Goal: Task Accomplishment & Management: Use online tool/utility

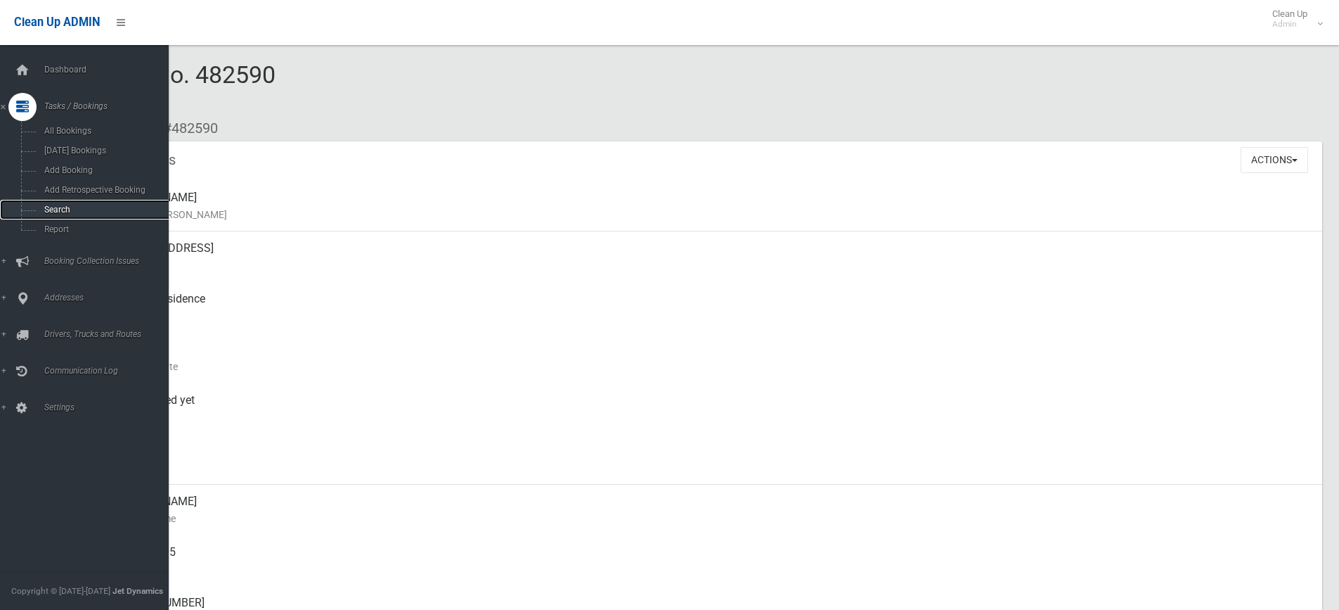
click at [53, 205] on span "Search" at bounding box center [103, 210] width 127 height 10
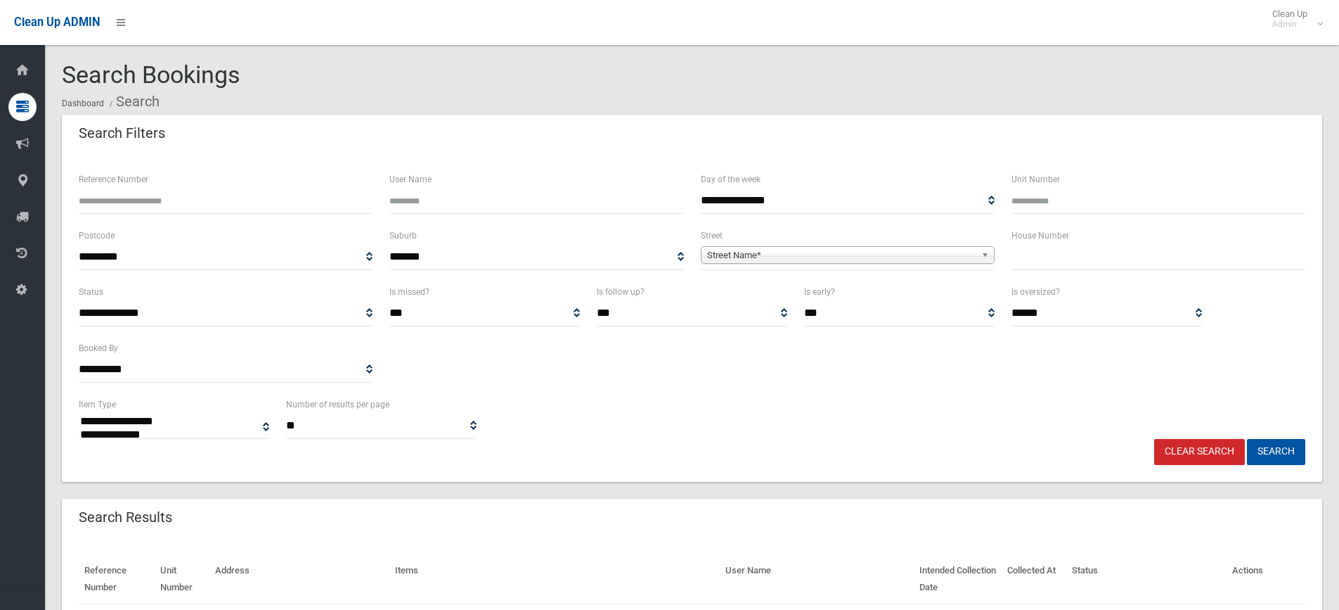
select select
click at [1035, 256] on input "text" at bounding box center [1159, 257] width 294 height 26
type input "***"
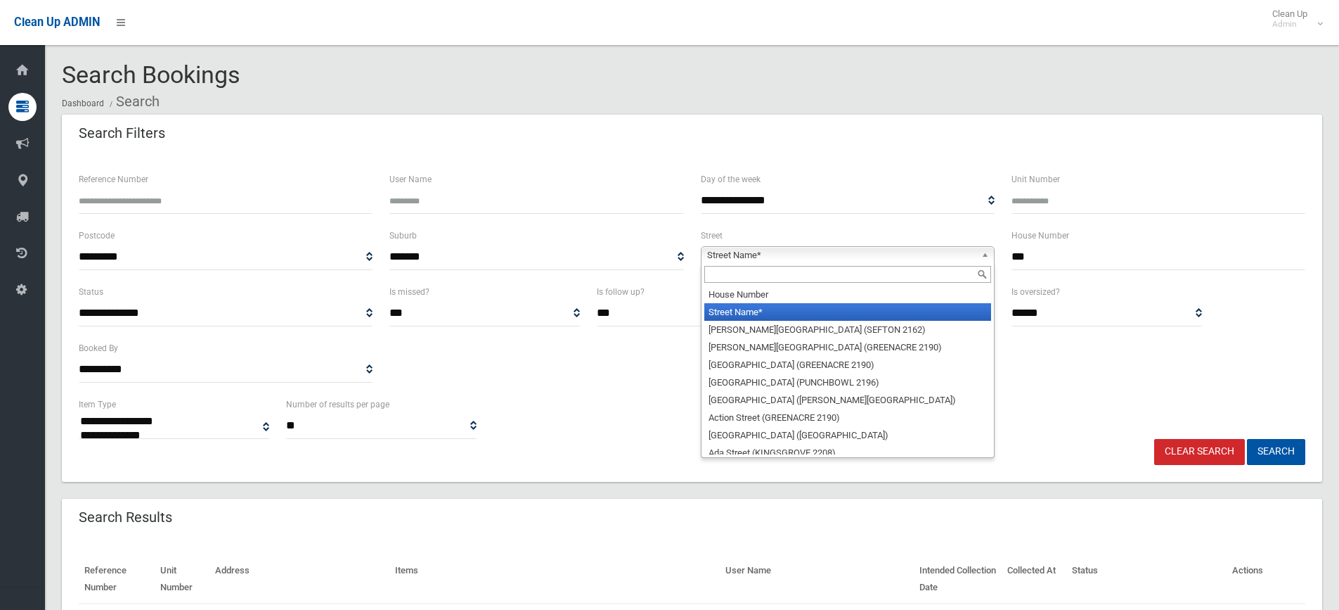
click at [984, 251] on b at bounding box center [988, 255] width 13 height 16
click at [924, 278] on input "text" at bounding box center [848, 274] width 287 height 17
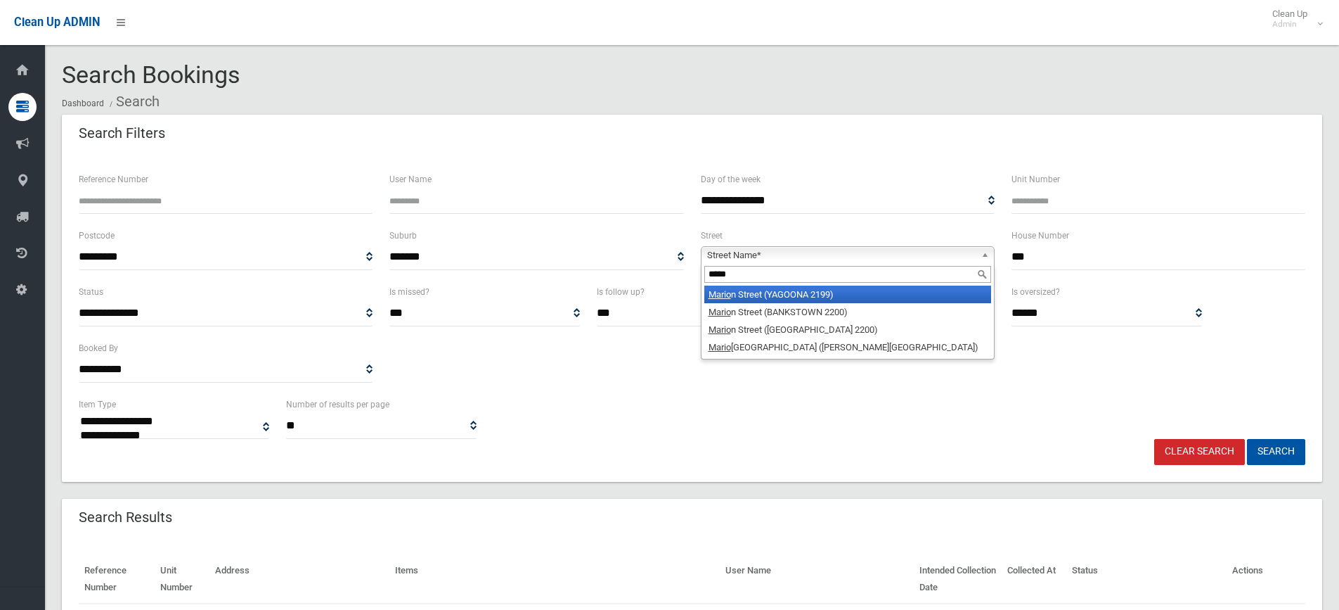
type input "******"
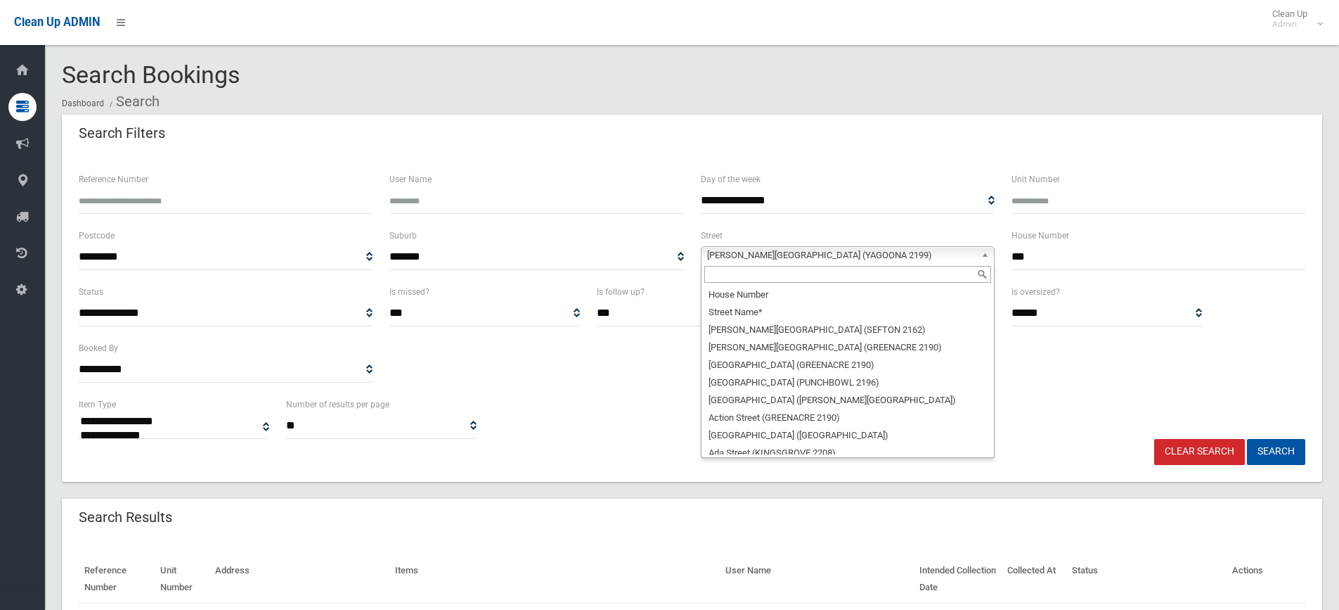
click at [985, 251] on b at bounding box center [988, 255] width 13 height 16
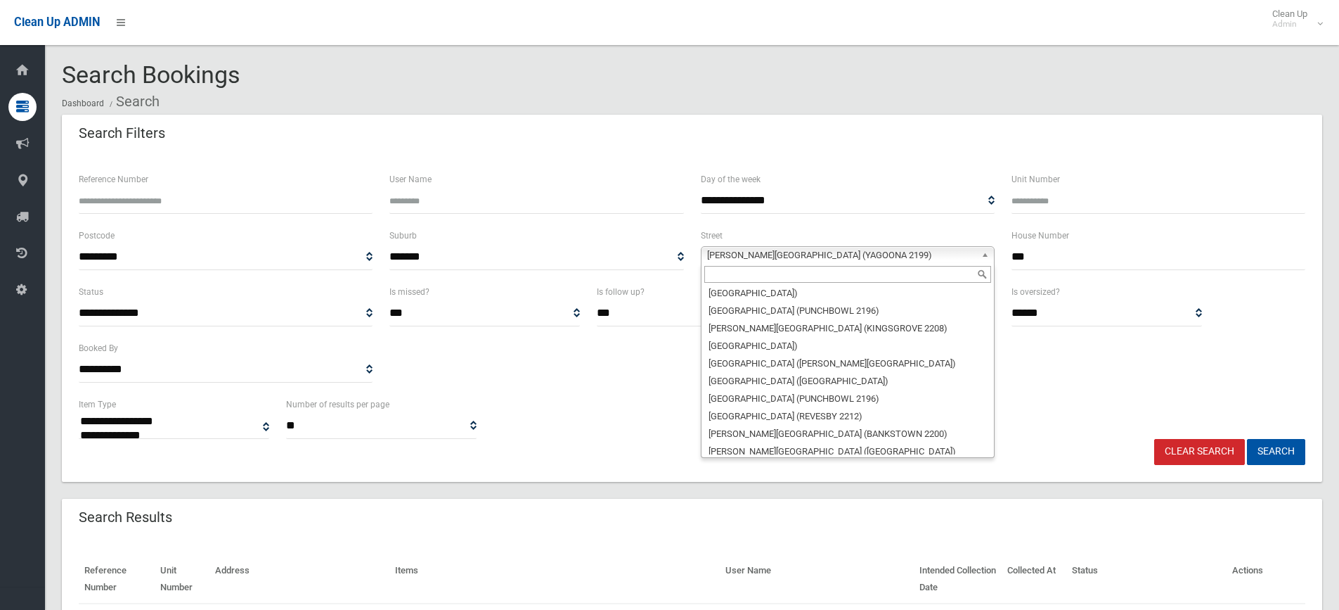
scroll to position [23702, 0]
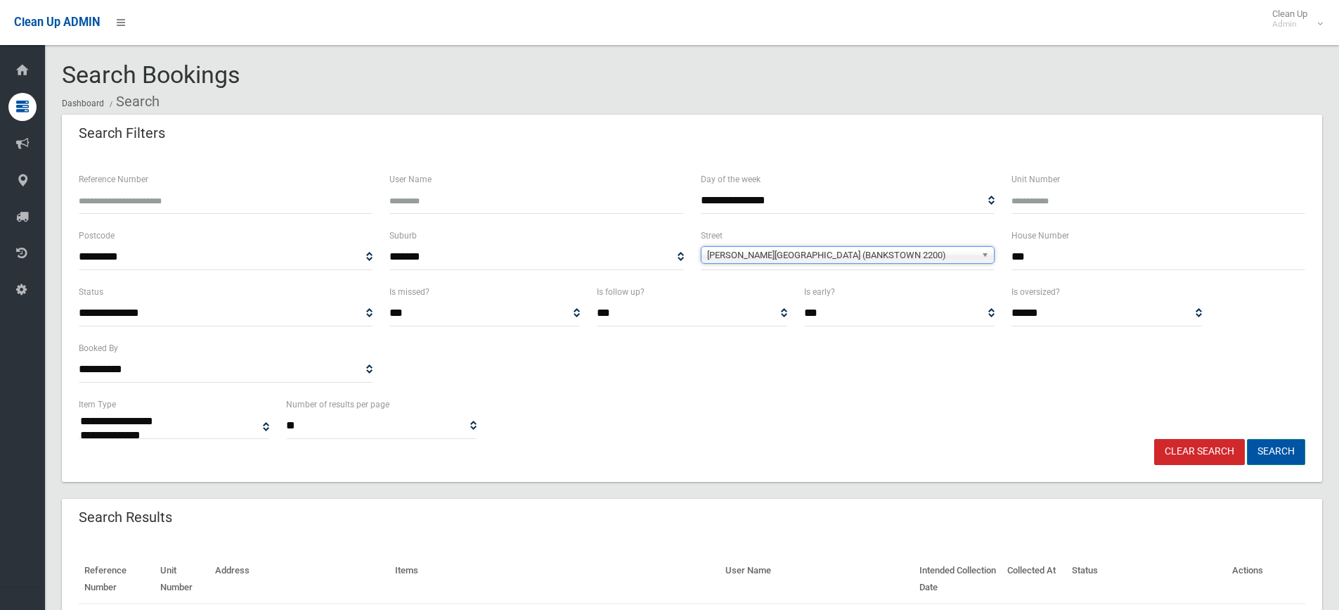
click at [1270, 448] on button "Search" at bounding box center [1276, 452] width 58 height 26
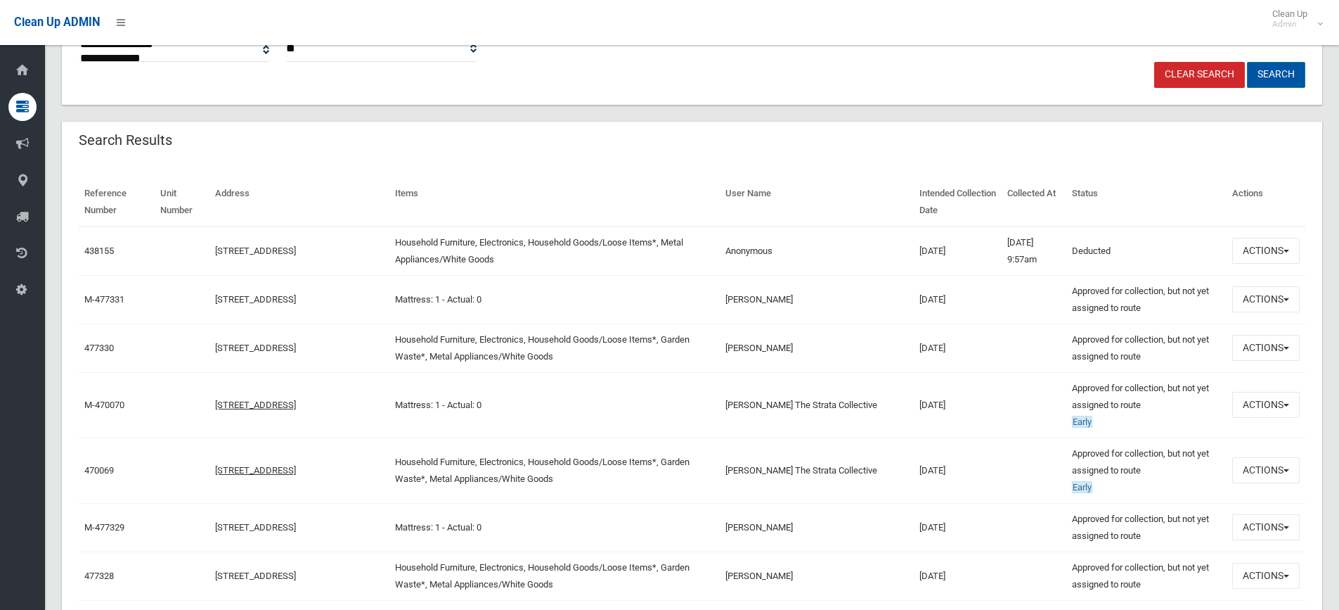
scroll to position [391, 0]
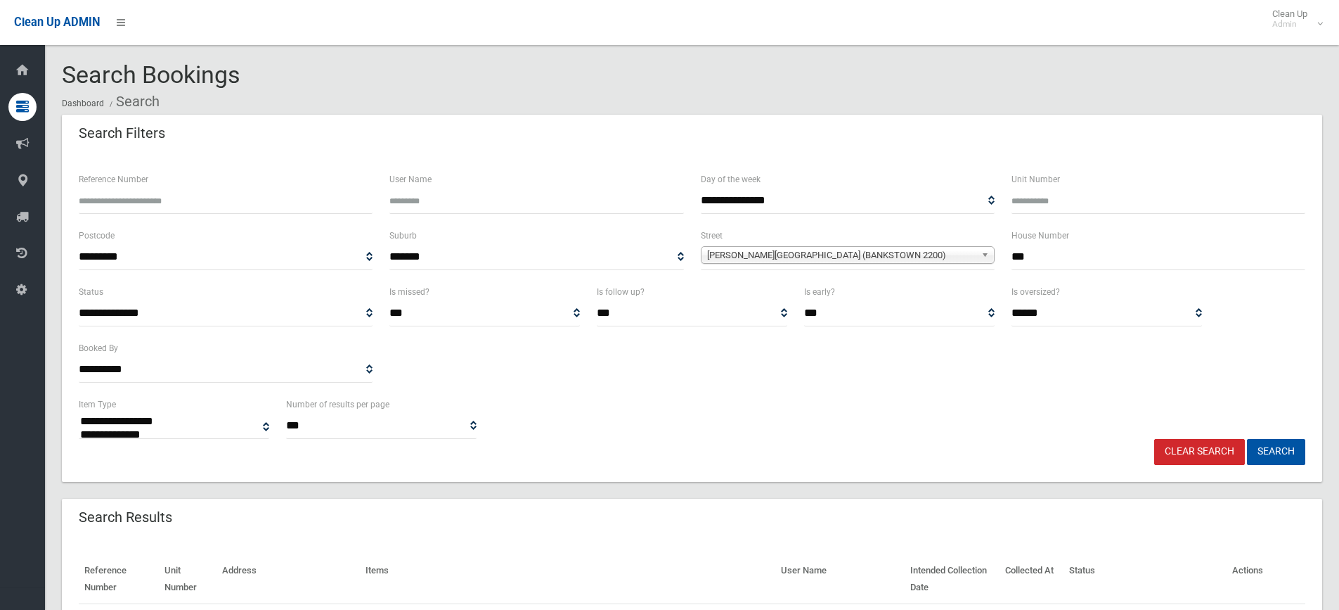
select select
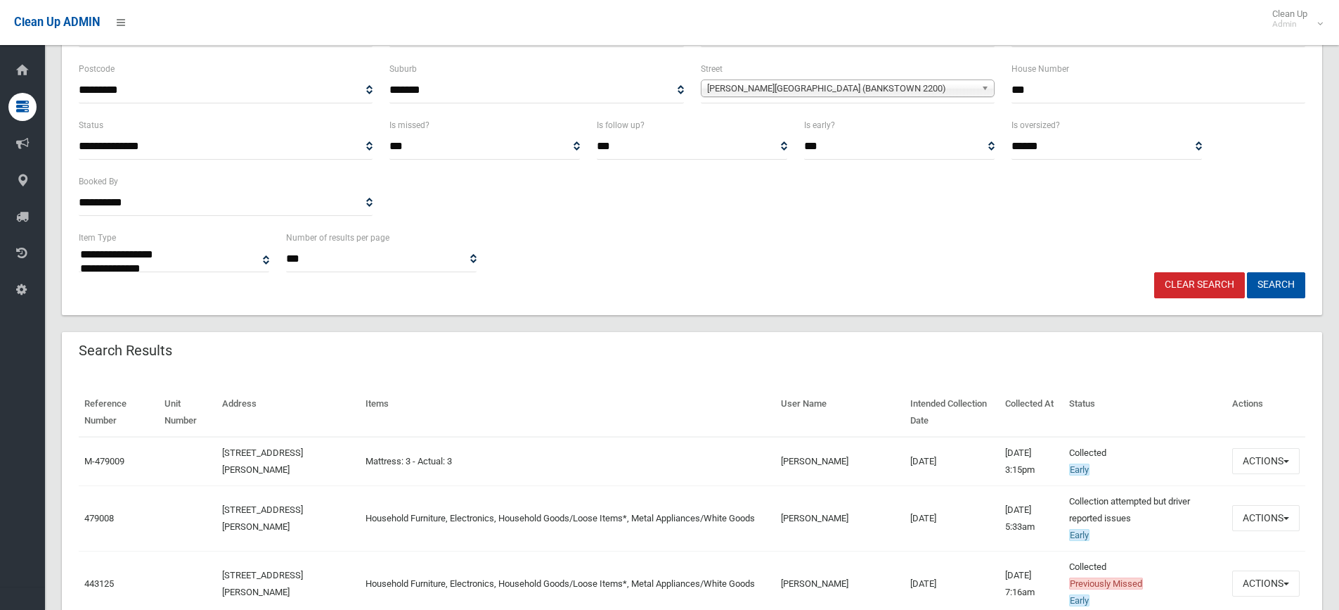
scroll to position [226, 0]
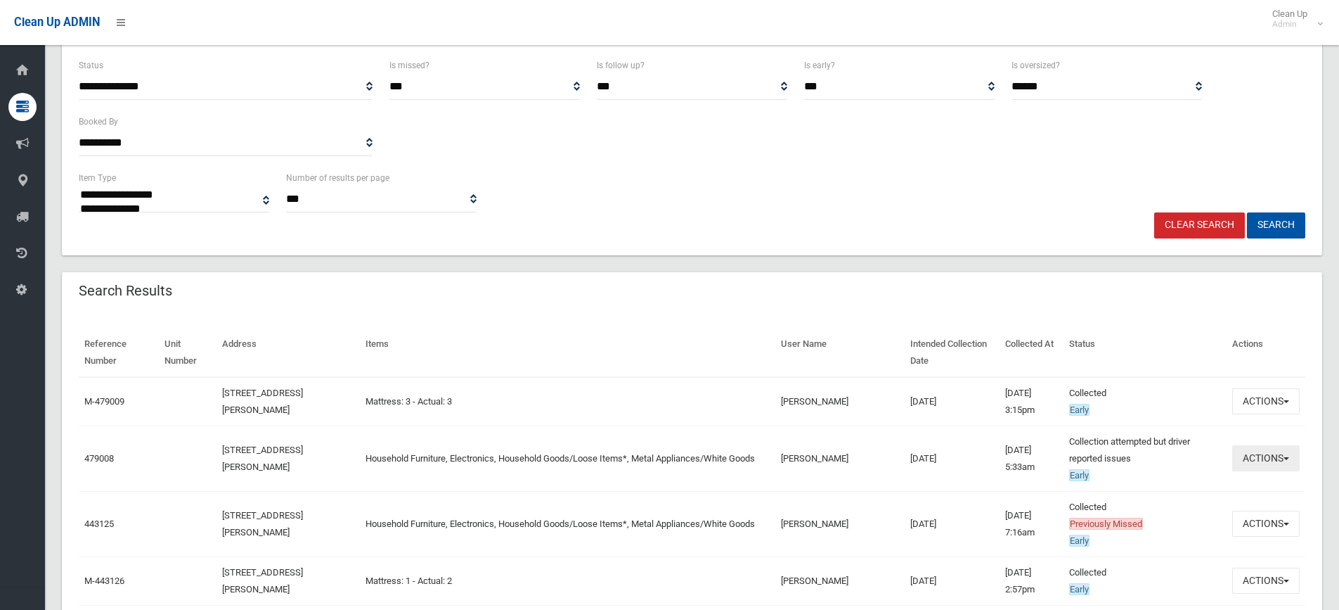
click at [1286, 456] on button "Actions" at bounding box center [1266, 458] width 67 height 26
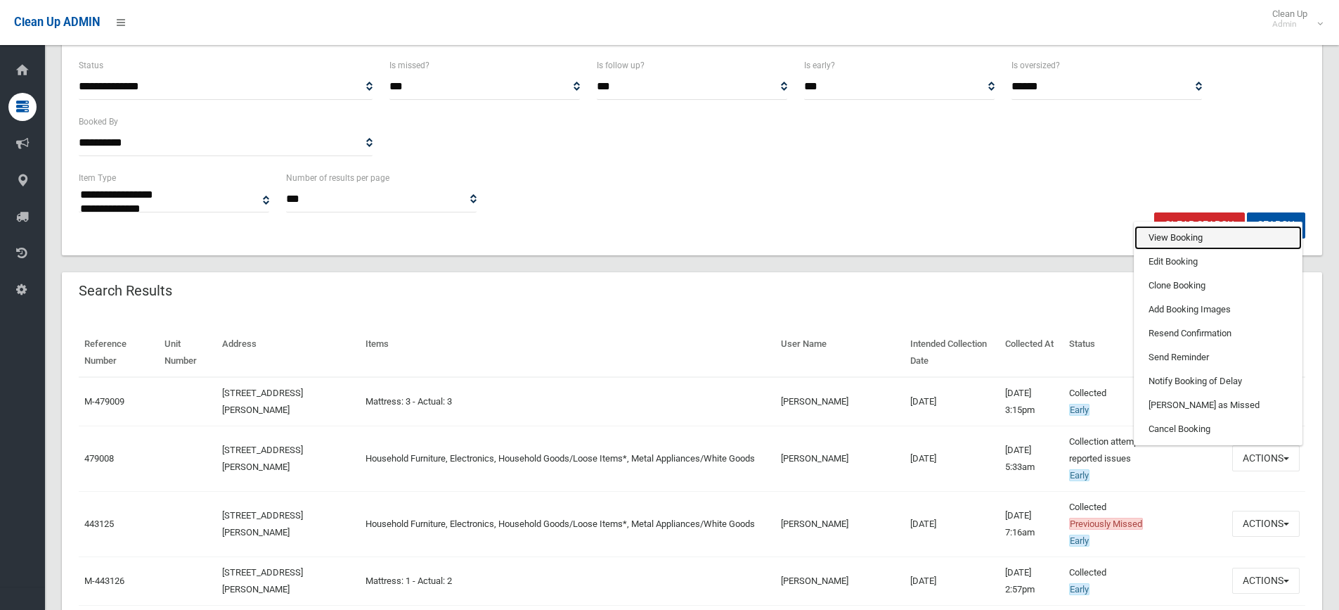
drag, startPoint x: 1236, startPoint y: 232, endPoint x: 1207, endPoint y: 238, distance: 30.2
click at [1235, 232] on link "View Booking" at bounding box center [1218, 238] width 167 height 24
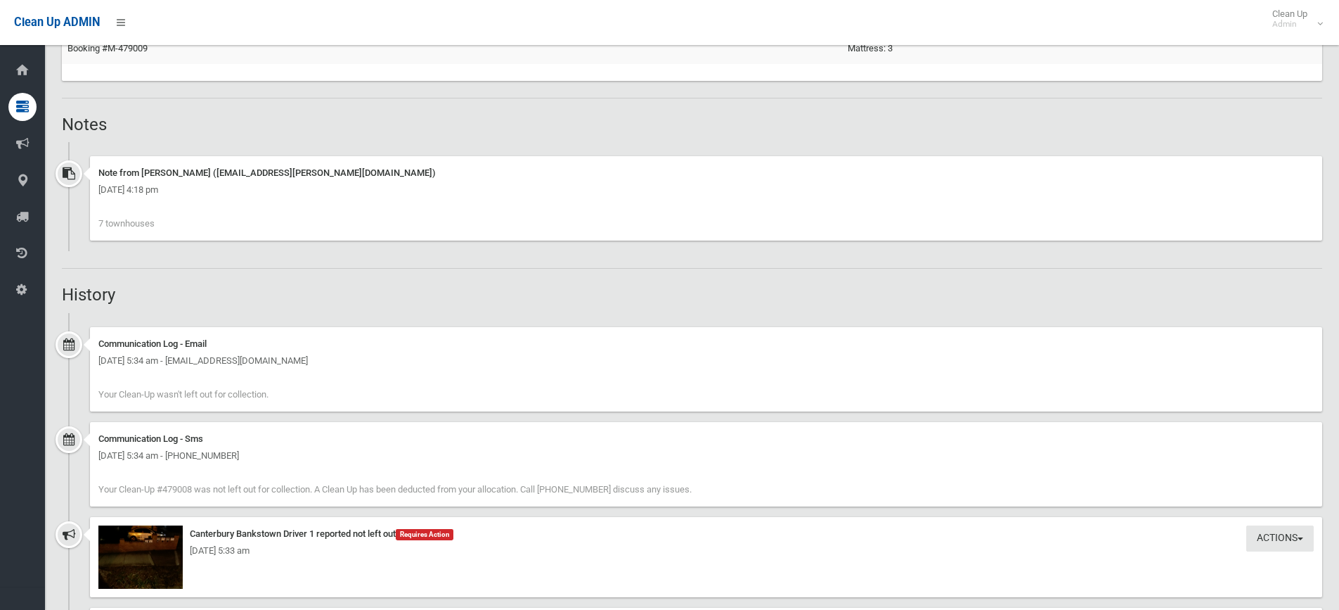
scroll to position [1055, 0]
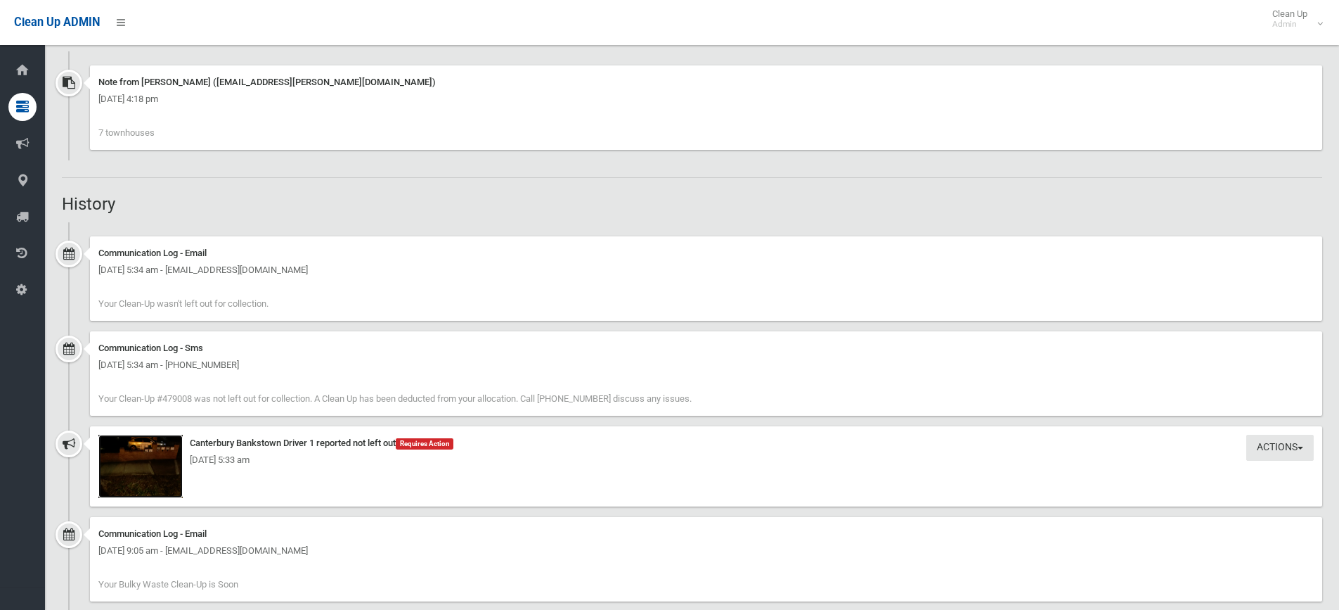
click at [150, 473] on img at bounding box center [140, 466] width 84 height 63
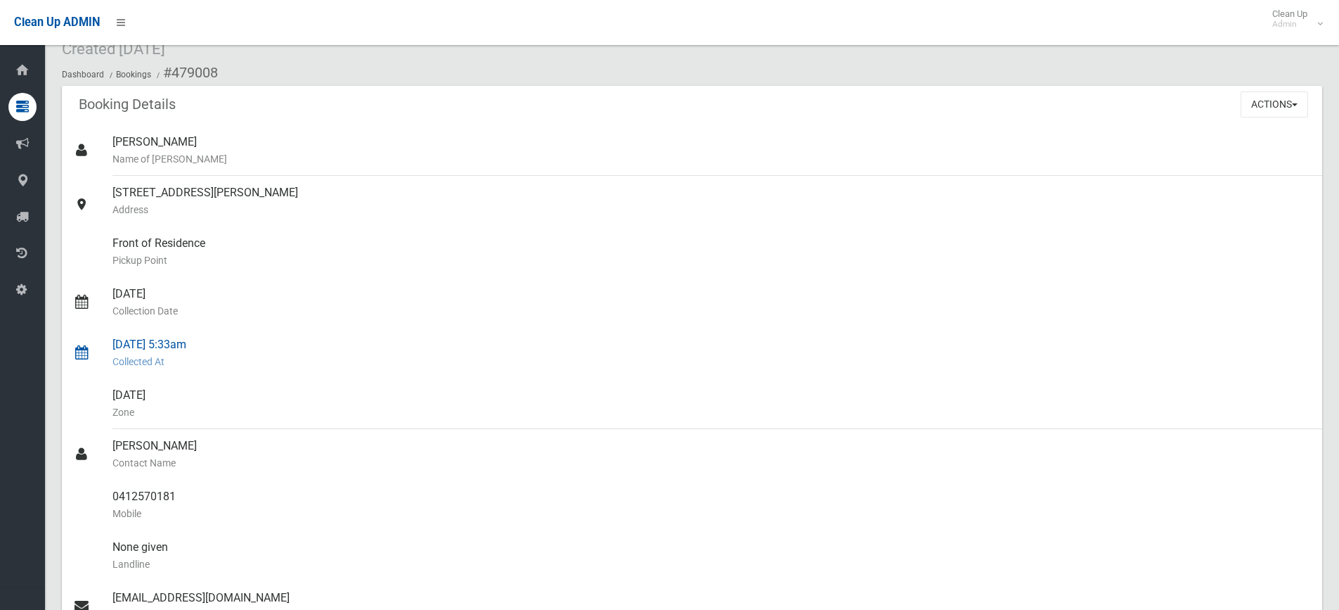
scroll to position [0, 0]
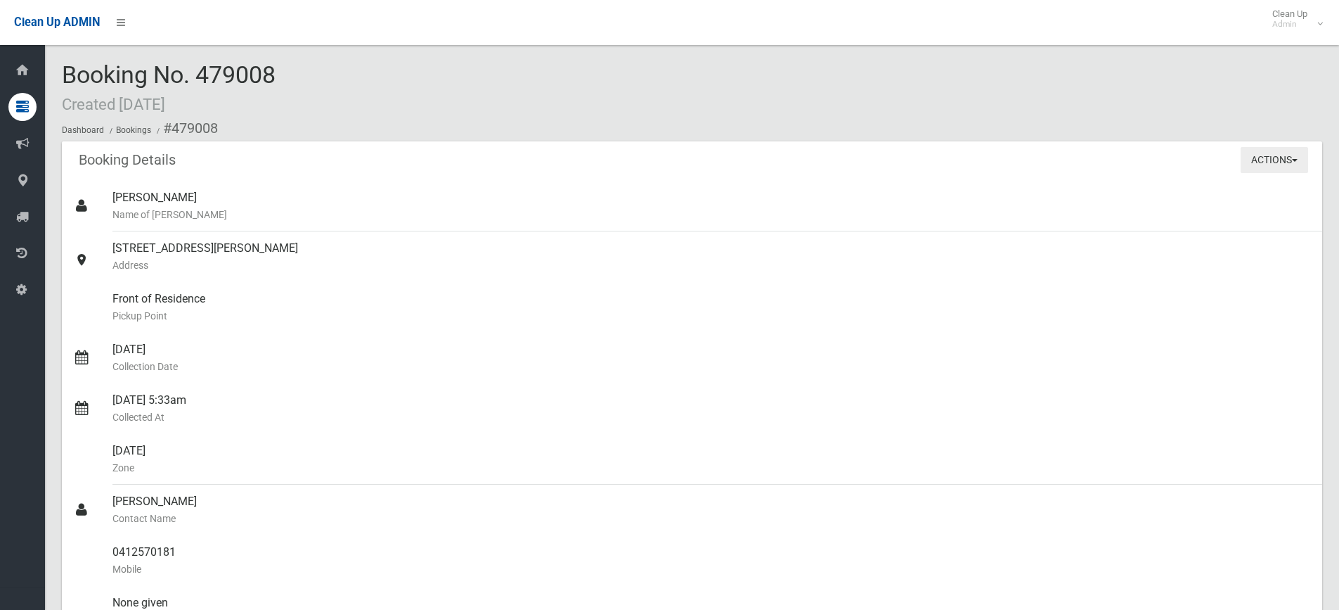
click at [1294, 152] on button "Actions" at bounding box center [1274, 160] width 67 height 26
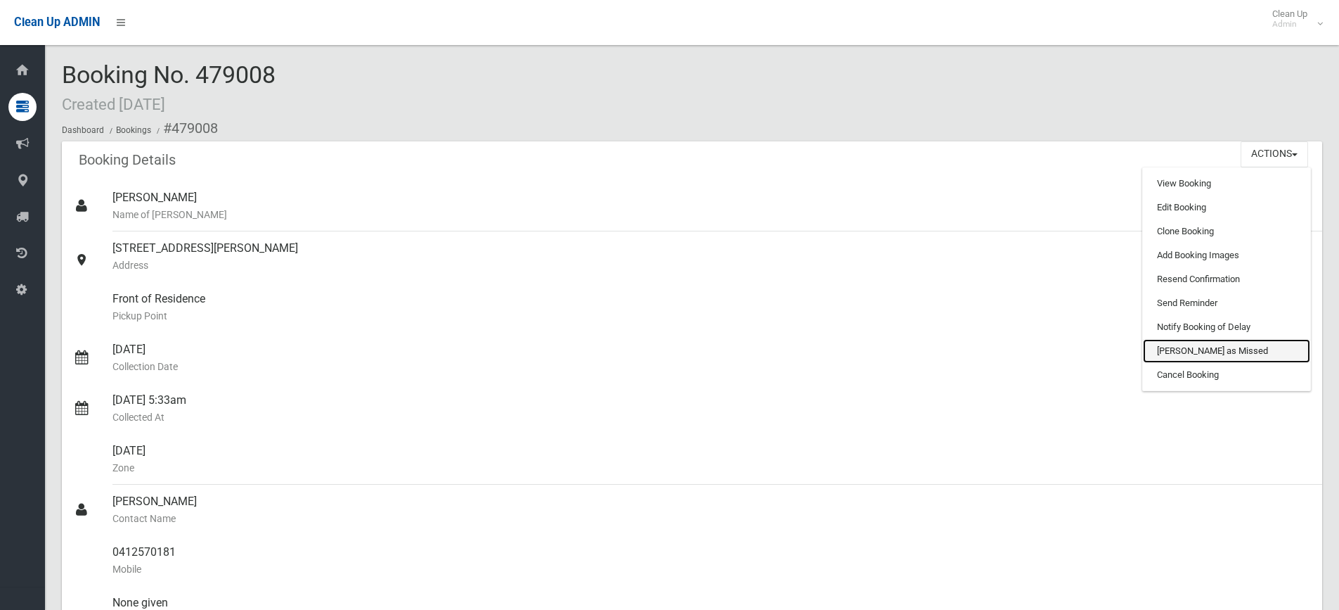
click at [1185, 345] on link "[PERSON_NAME] as Missed" at bounding box center [1226, 351] width 167 height 24
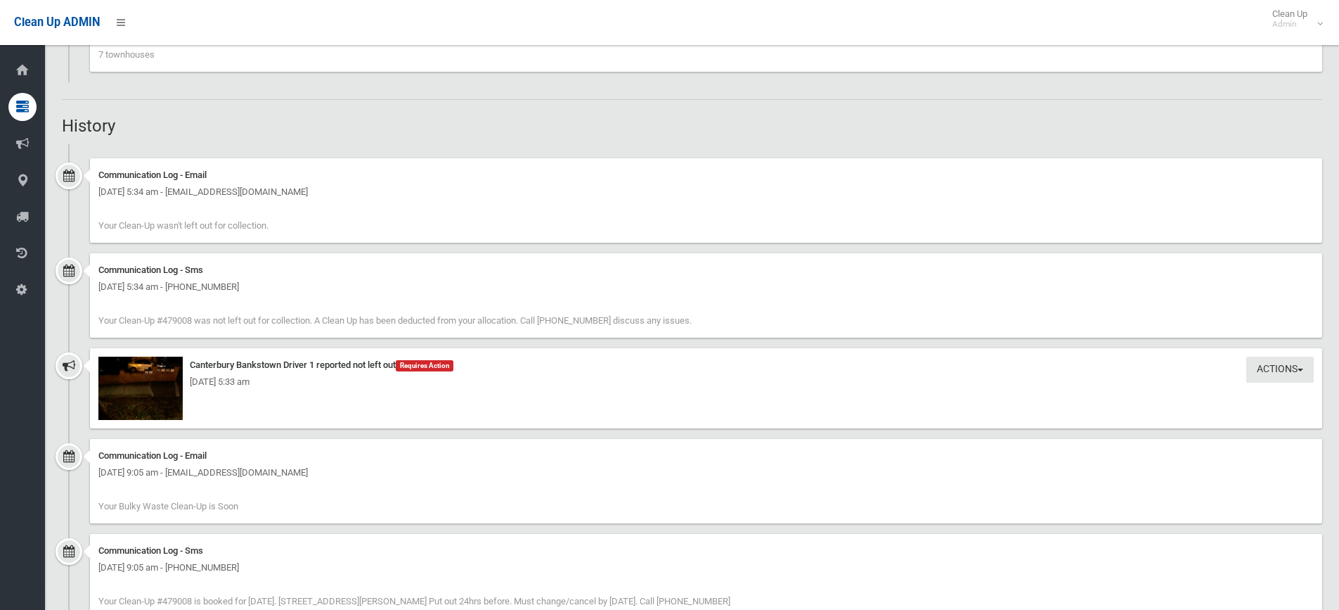
scroll to position [1195, 0]
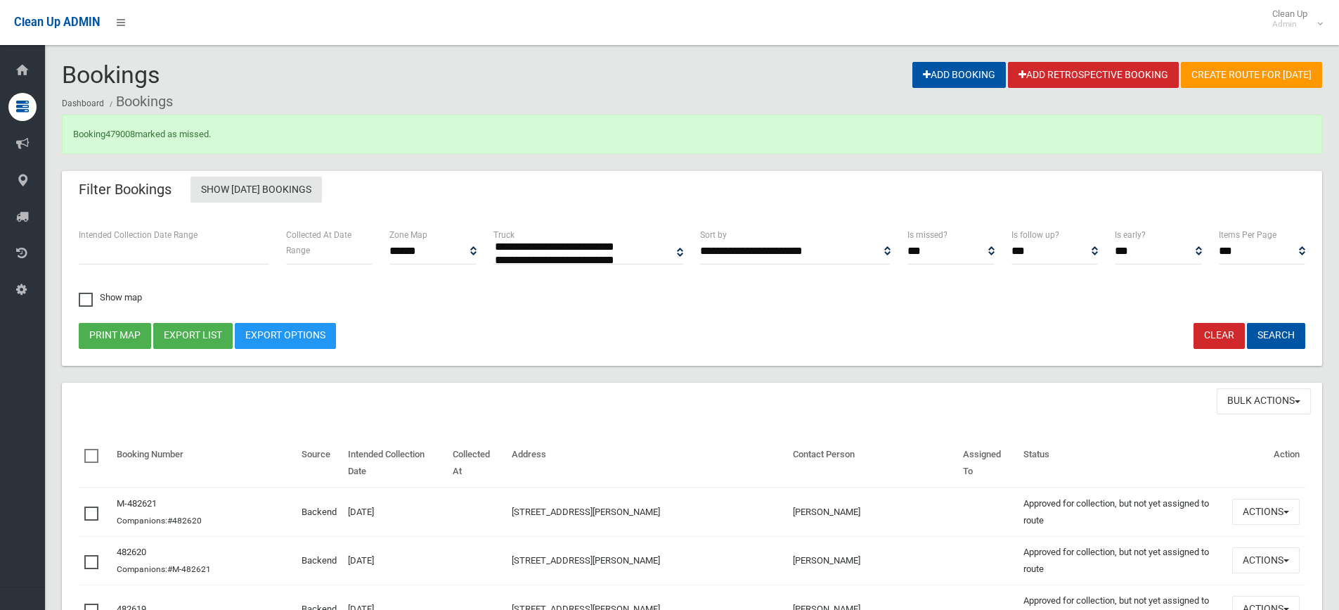
select select
